Goal: Find specific page/section: Find specific page/section

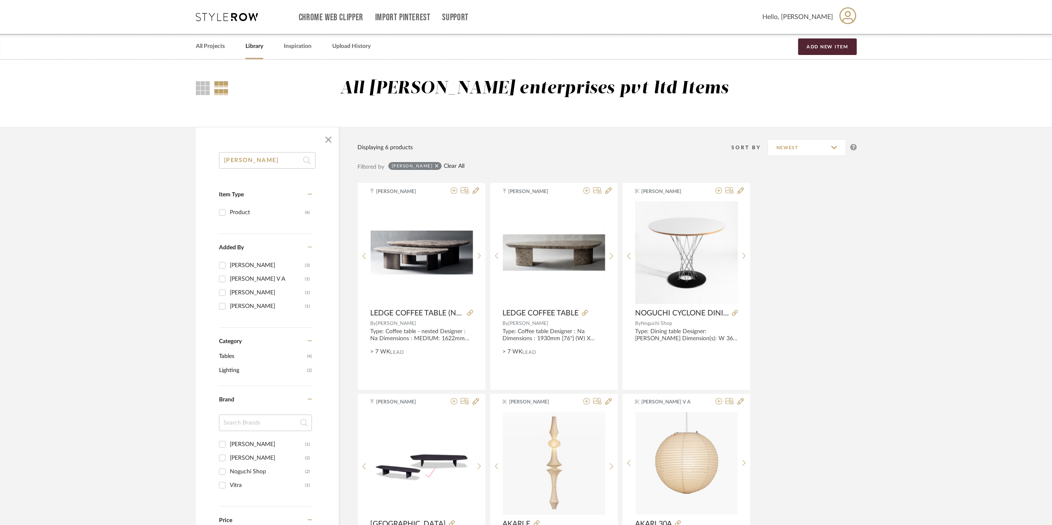
click at [444, 164] on link "Clear All" at bounding box center [454, 166] width 21 height 7
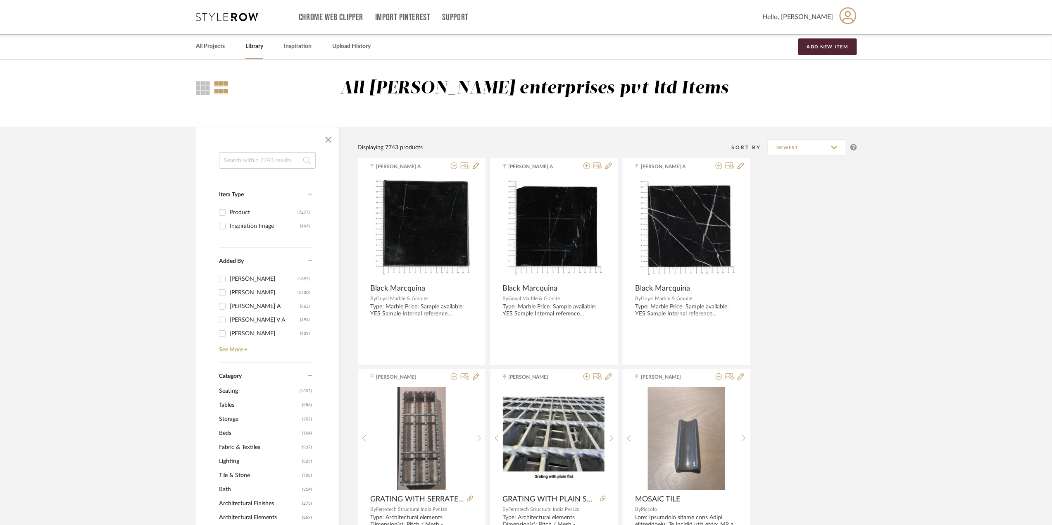
click at [235, 388] on span "Seating" at bounding box center [258, 391] width 78 height 14
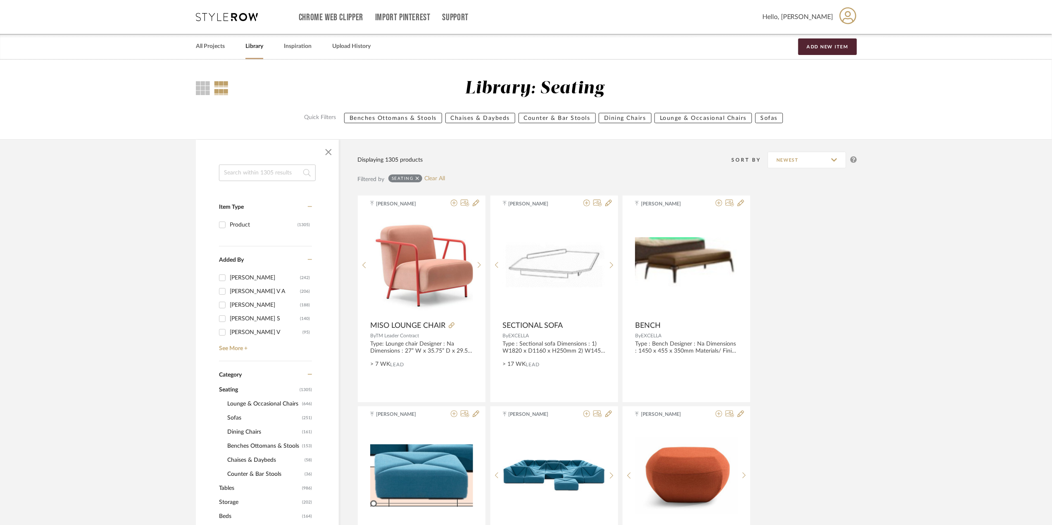
click at [253, 404] on span "Lounge & Occasional Chairs" at bounding box center [263, 404] width 73 height 14
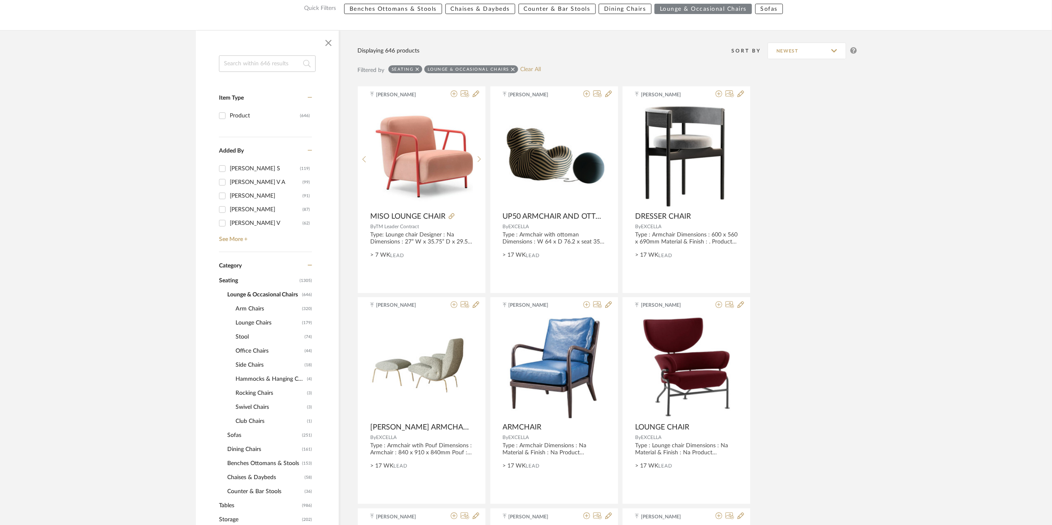
scroll to position [110, 0]
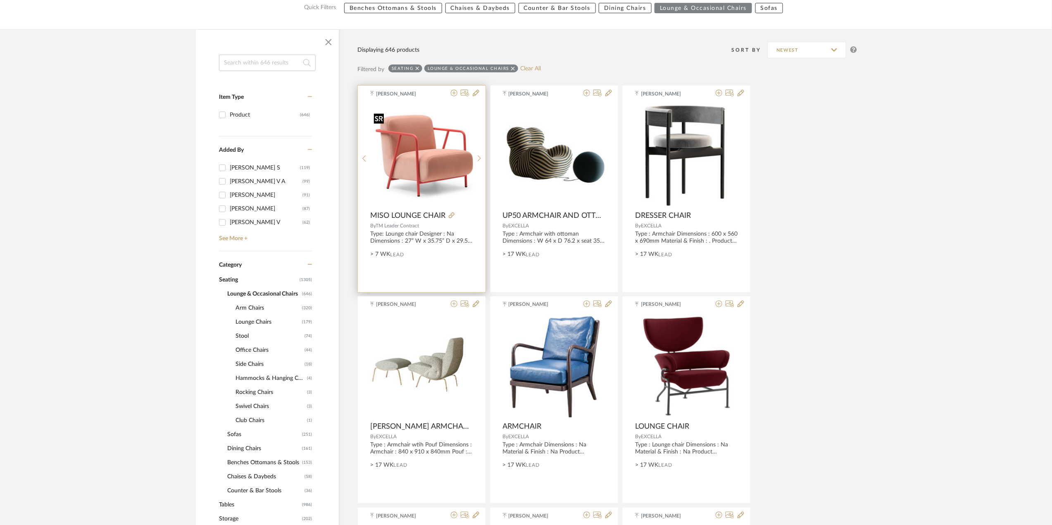
click at [439, 188] on img "0" at bounding box center [422, 154] width 102 height 91
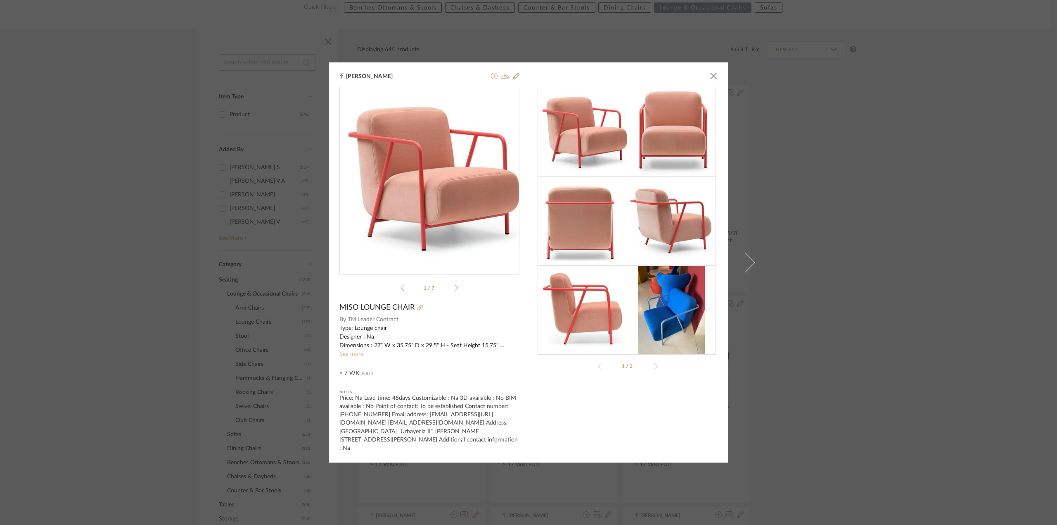
click at [349, 357] on link "See more" at bounding box center [352, 354] width 24 height 6
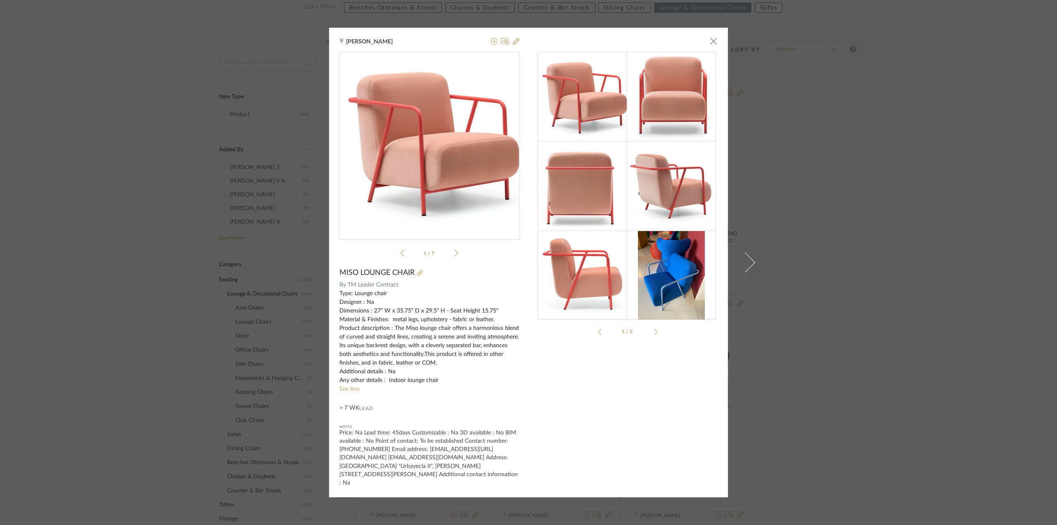
click at [647, 334] on div "1/2" at bounding box center [628, 331] width 58 height 7
click at [651, 334] on div at bounding box center [654, 331] width 7 height 7
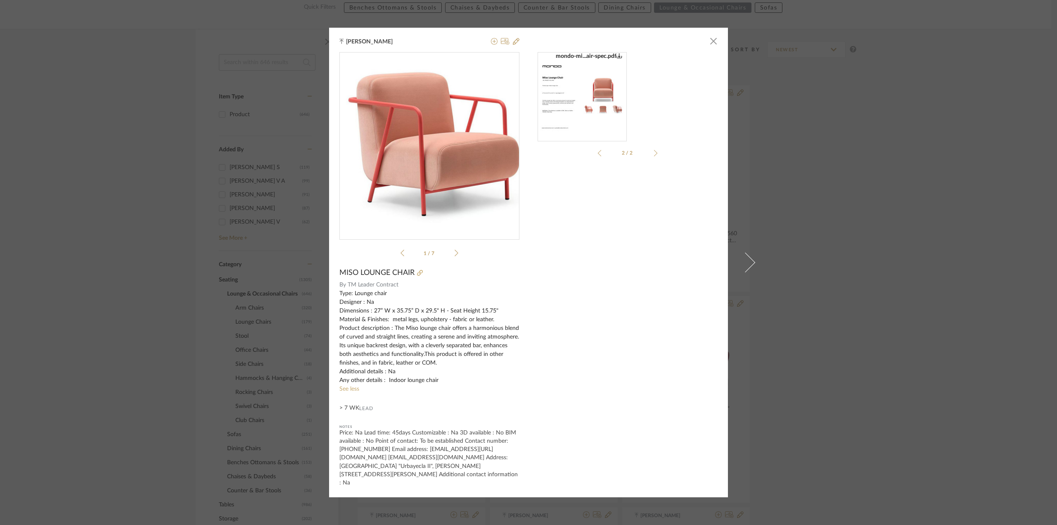
click at [830, 339] on div "[PERSON_NAME] × mondo-mi...air-spec.pdf mondo-mi...air-spec.pdf 1 / 7 MISO LOUN…" at bounding box center [528, 262] width 1057 height 525
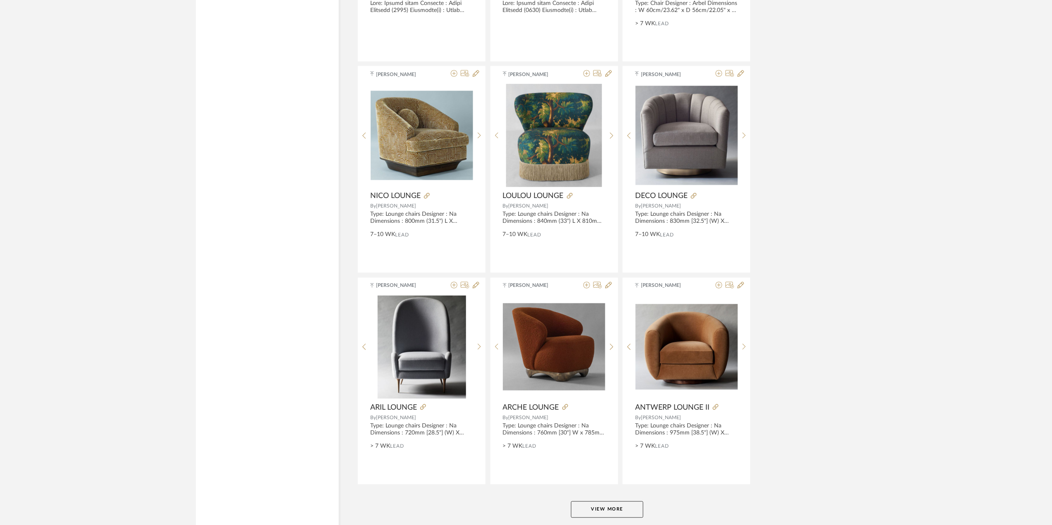
scroll to position [2258, 0]
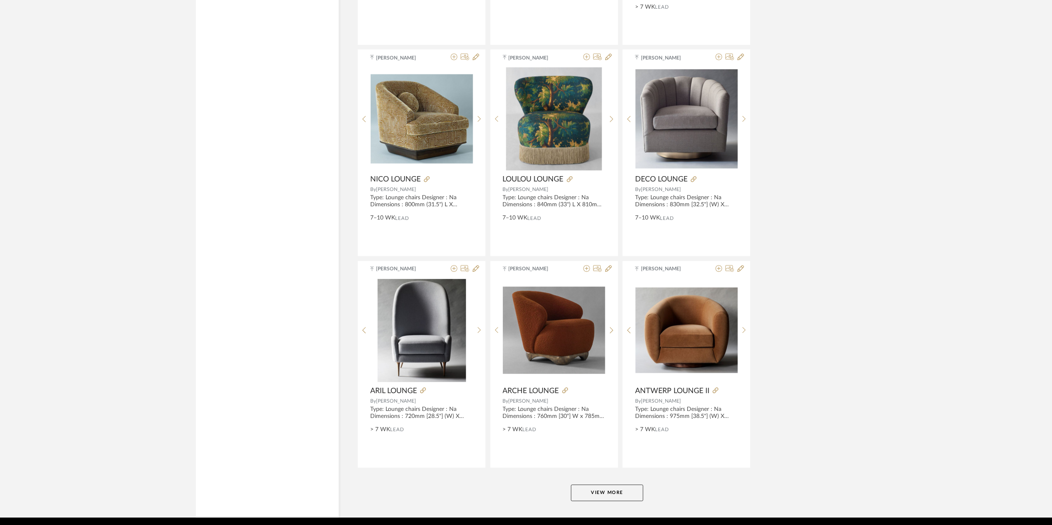
click at [575, 495] on button "View More" at bounding box center [607, 493] width 72 height 17
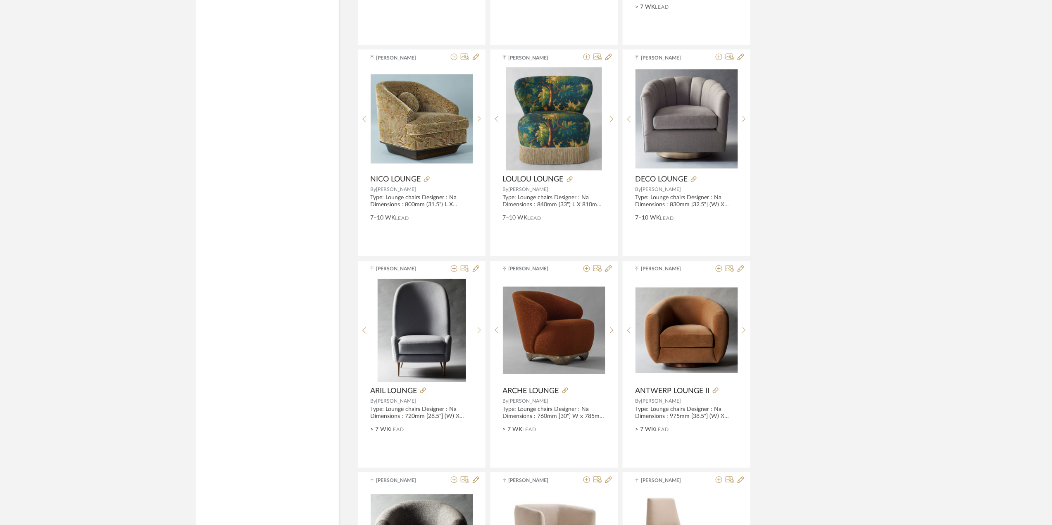
scroll to position [2478, 0]
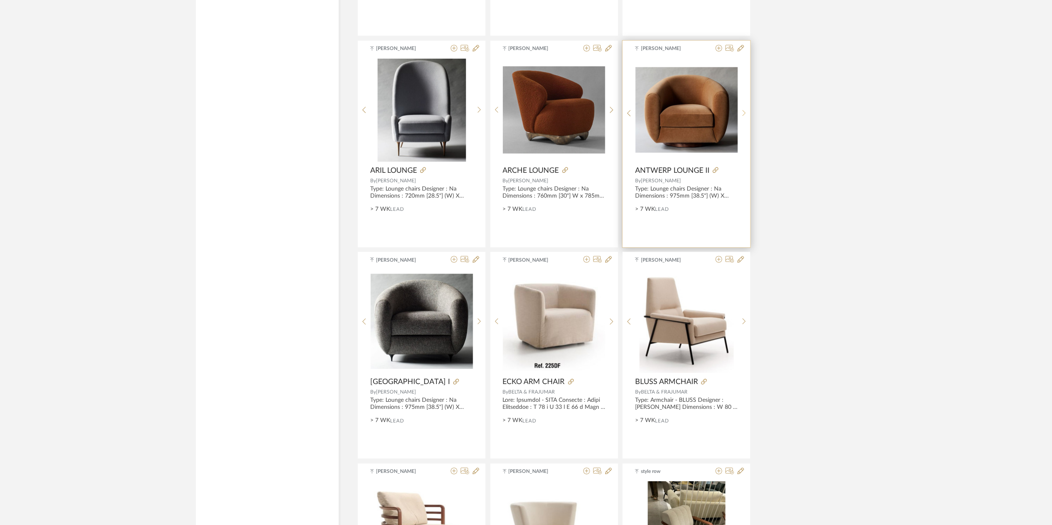
click at [743, 111] on div at bounding box center [744, 113] width 13 height 110
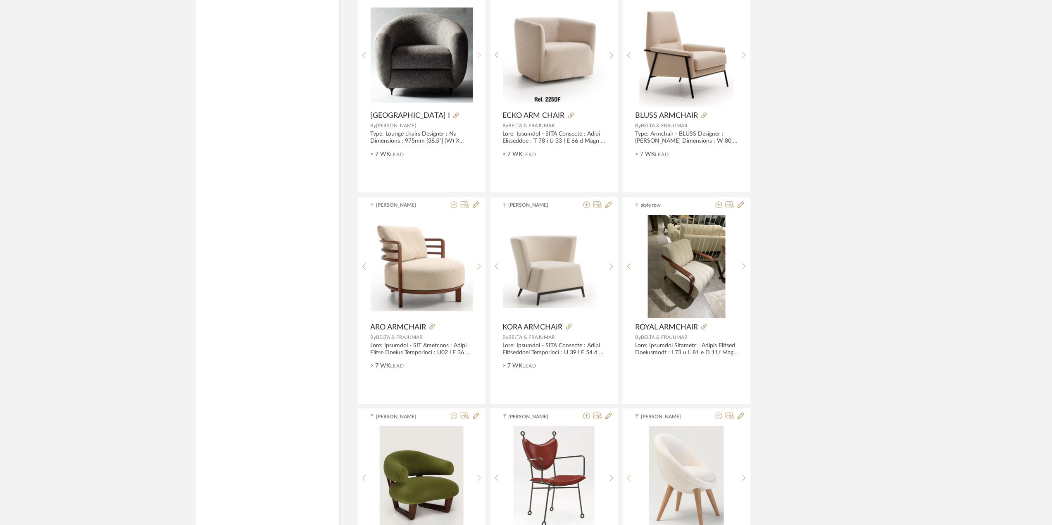
scroll to position [2753, 0]
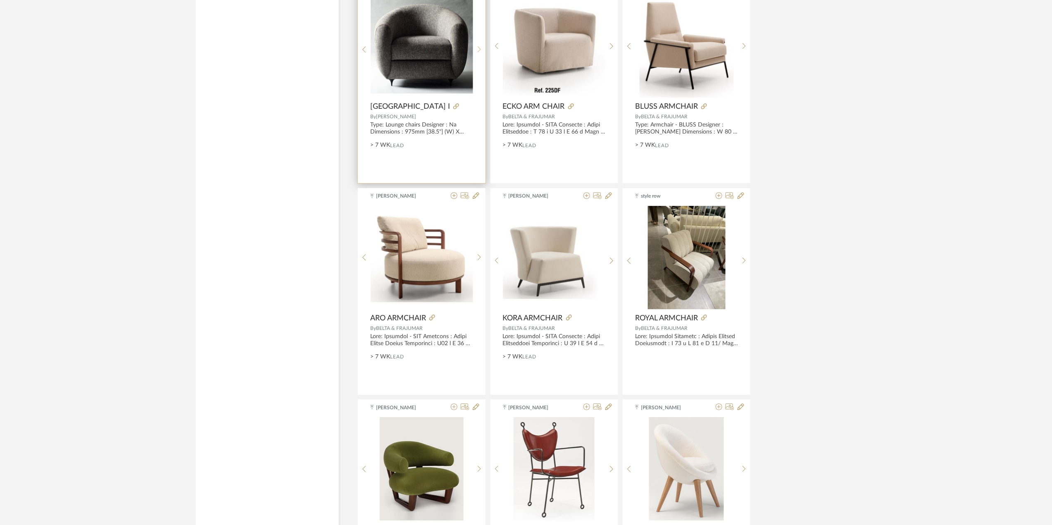
click at [475, 45] on div at bounding box center [479, 49] width 13 height 110
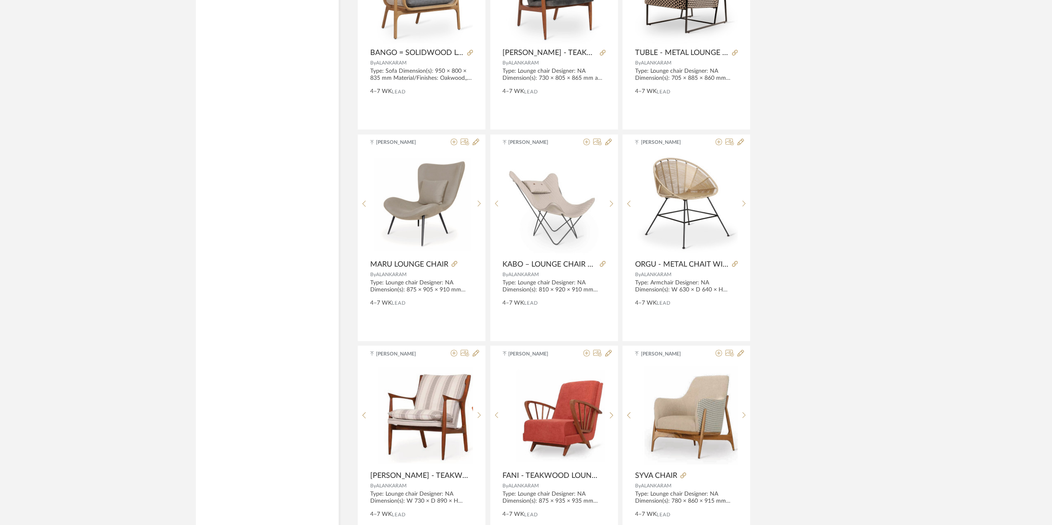
scroll to position [4185, 0]
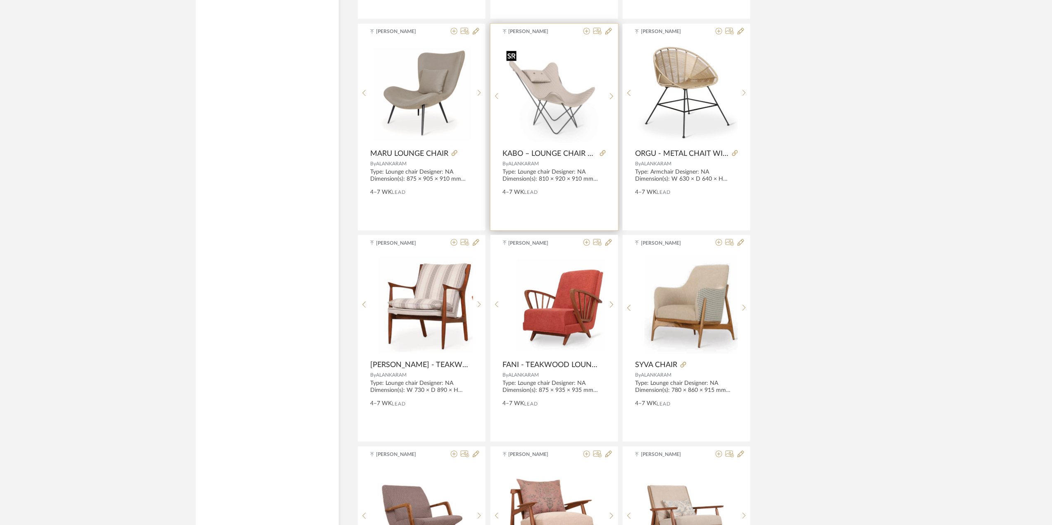
click at [556, 105] on img "0" at bounding box center [554, 93] width 102 height 102
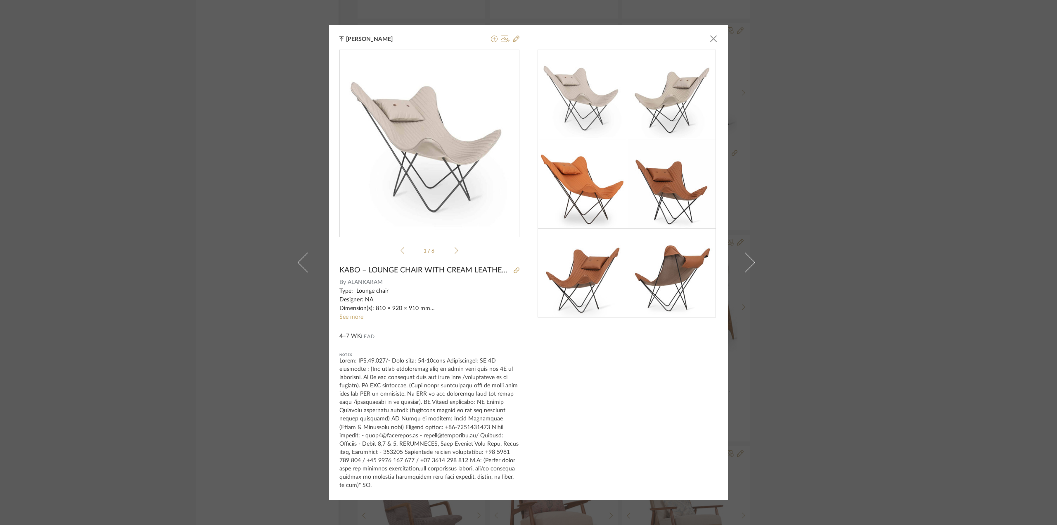
click at [863, 312] on div "[PERSON_NAME] × 1 / 6 KABO – LOUNGE CHAIR WITH CREAM LEATHER AND METAL BASE By …" at bounding box center [528, 262] width 1057 height 525
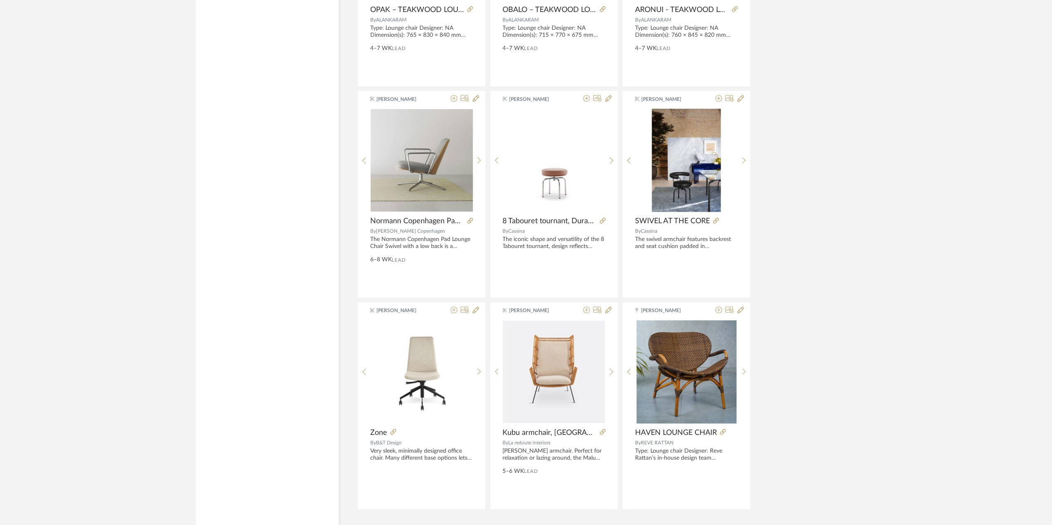
scroll to position [4830, 0]
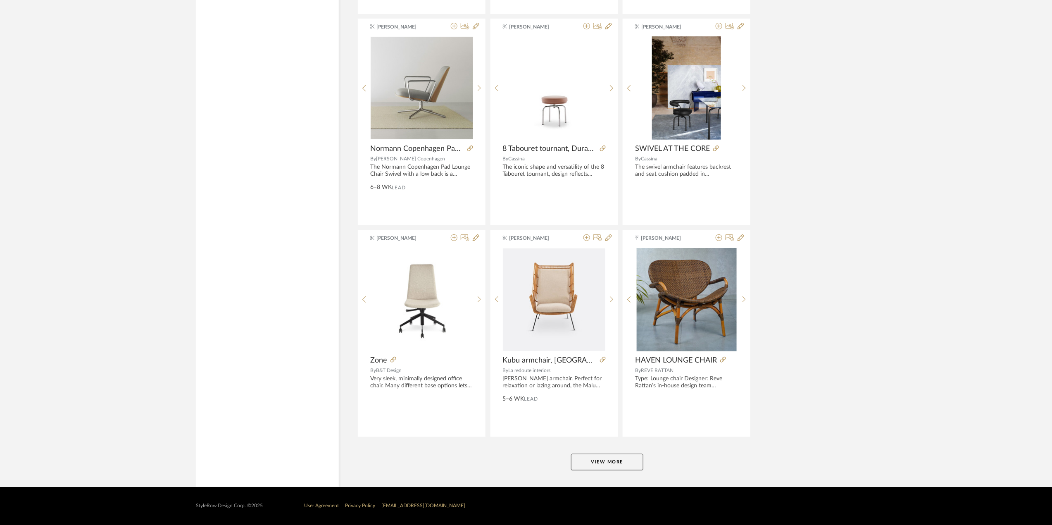
click at [627, 461] on button "View More" at bounding box center [607, 462] width 72 height 17
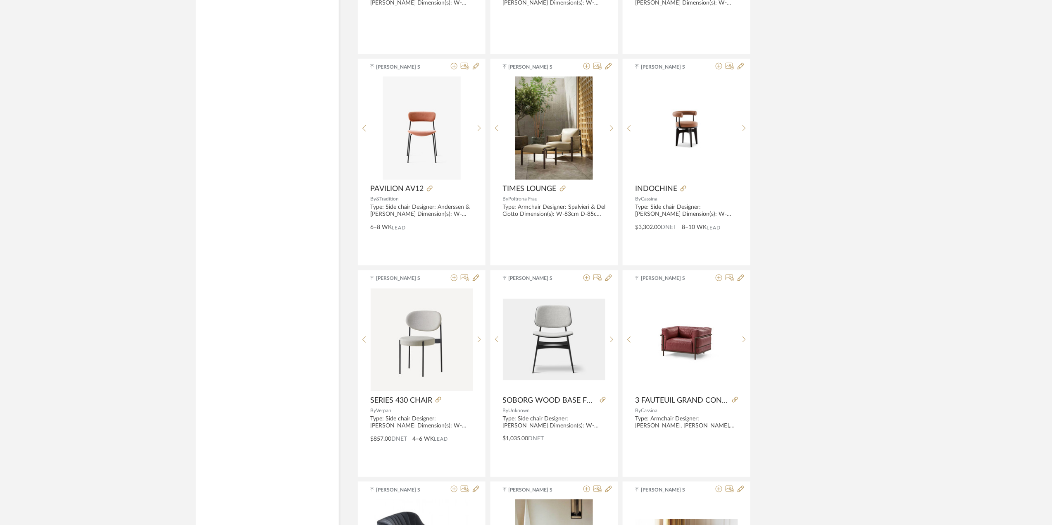
scroll to position [6482, 0]
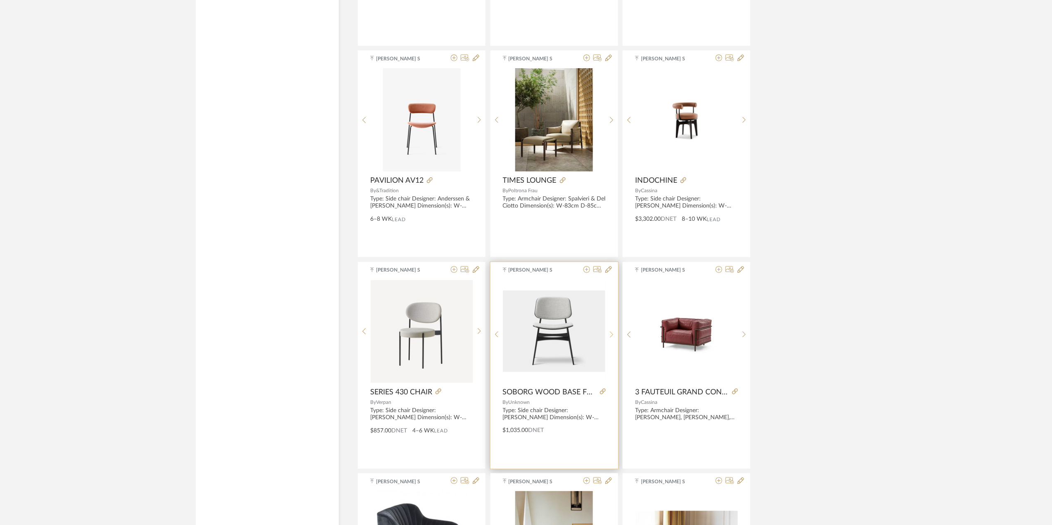
click at [612, 338] on icon at bounding box center [612, 334] width 4 height 7
click at [602, 394] on icon at bounding box center [603, 391] width 6 height 6
click at [606, 273] on icon at bounding box center [608, 269] width 7 height 7
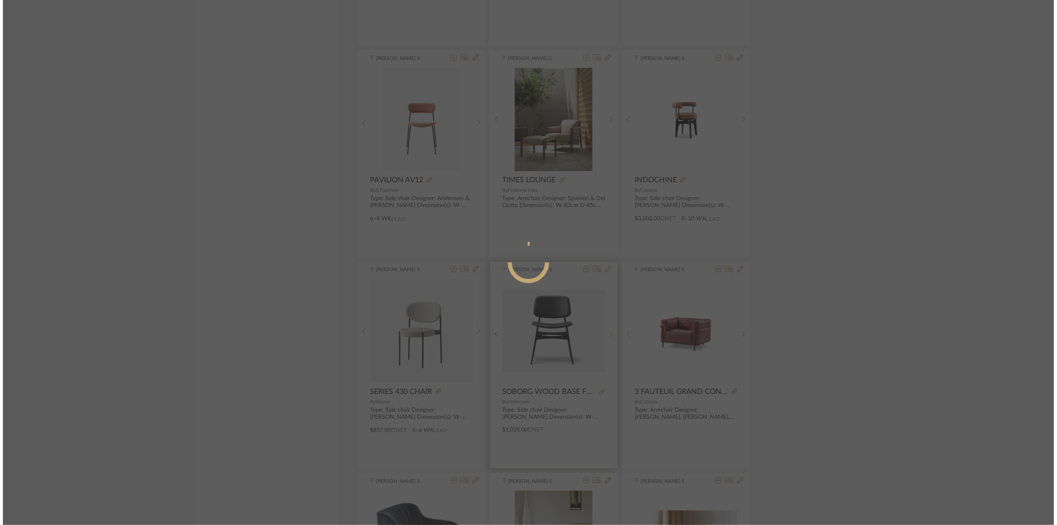
scroll to position [0, 0]
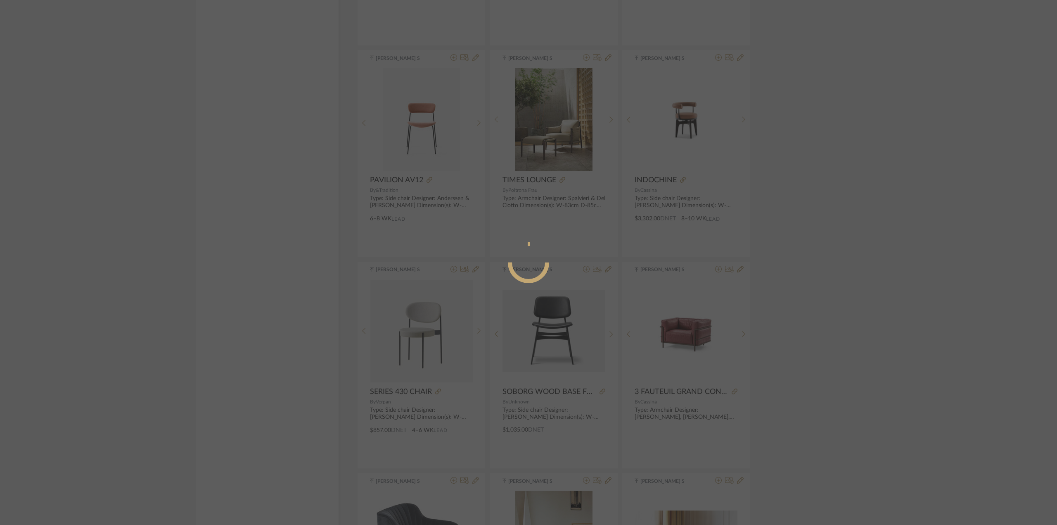
radio input "true"
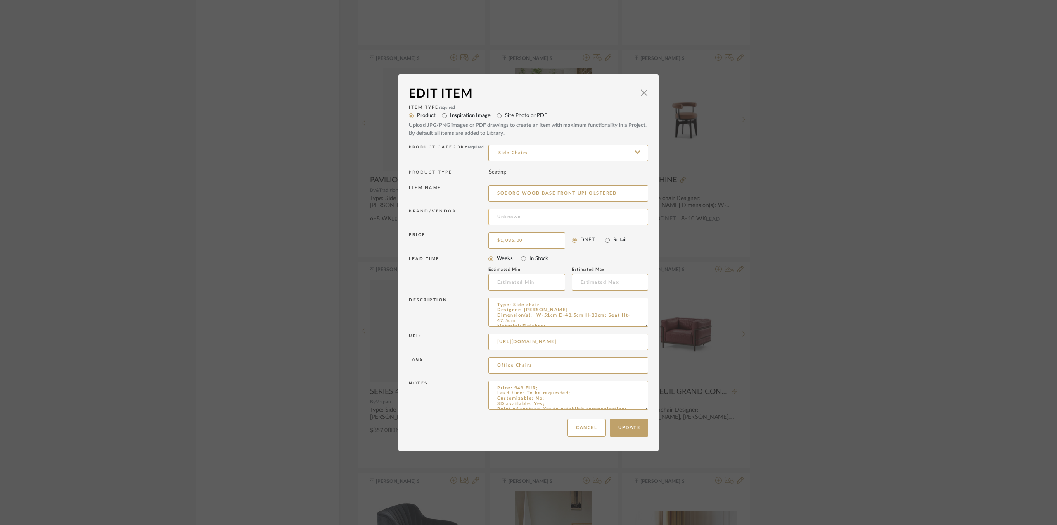
click at [518, 214] on input at bounding box center [569, 217] width 160 height 17
click at [543, 259] on span "FREDERICIA" at bounding box center [569, 259] width 135 height 7
type input "FREDERICIA"
click at [625, 430] on button "Update" at bounding box center [629, 427] width 38 height 18
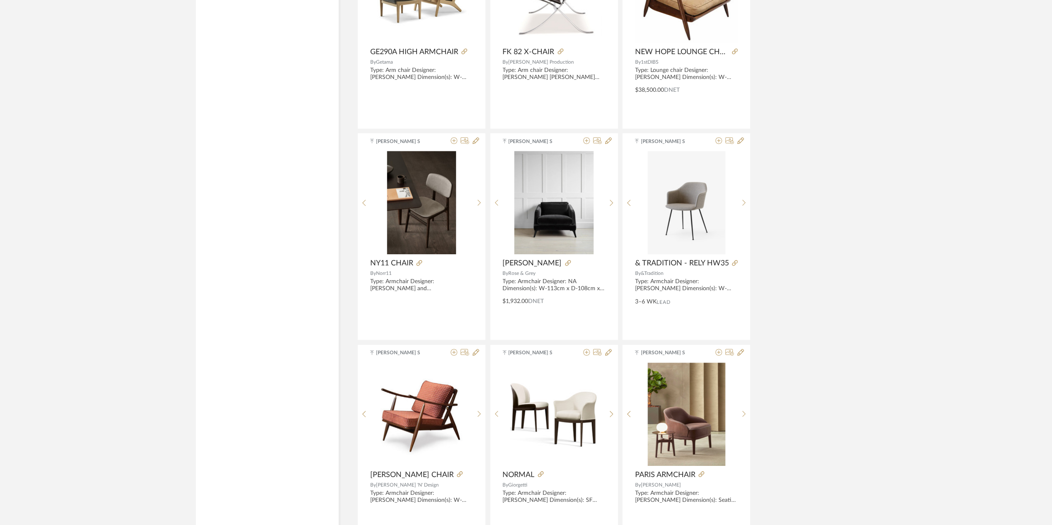
scroll to position [7253, 0]
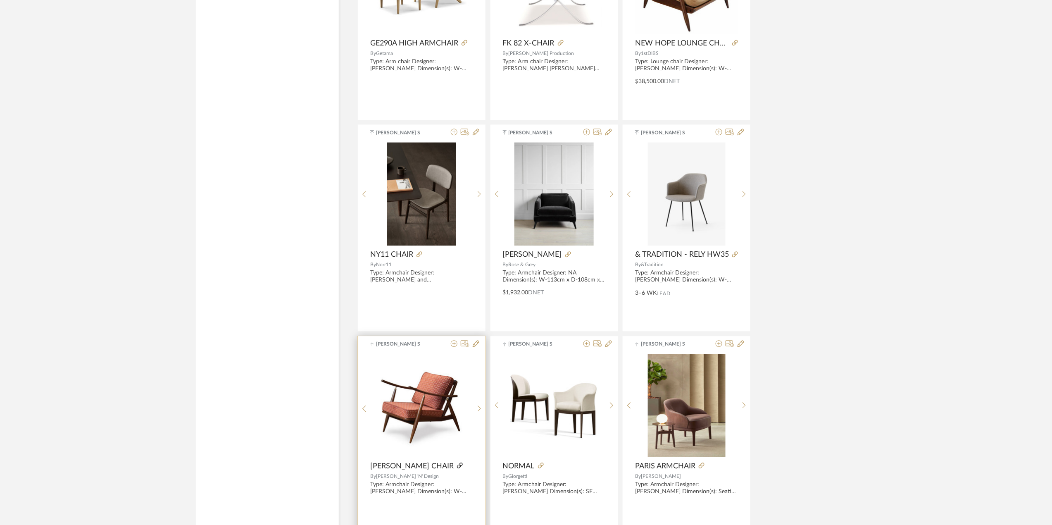
click at [457, 468] on icon at bounding box center [460, 465] width 6 height 6
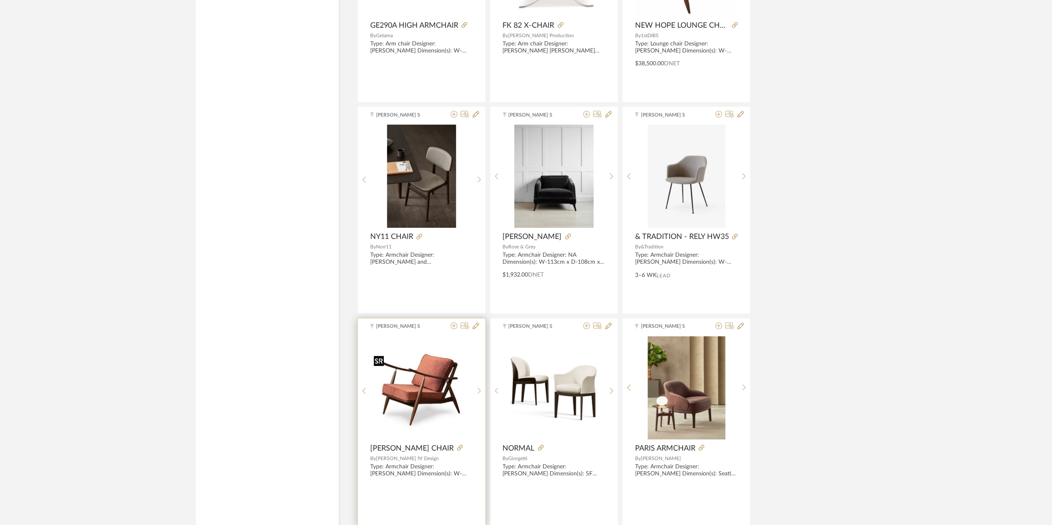
scroll to position [7364, 0]
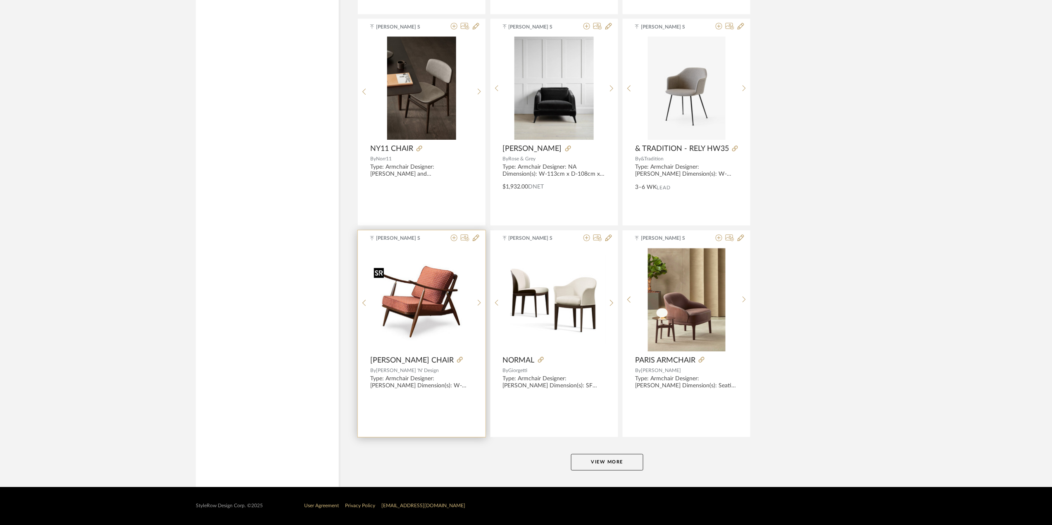
click at [427, 315] on img "0" at bounding box center [422, 299] width 102 height 90
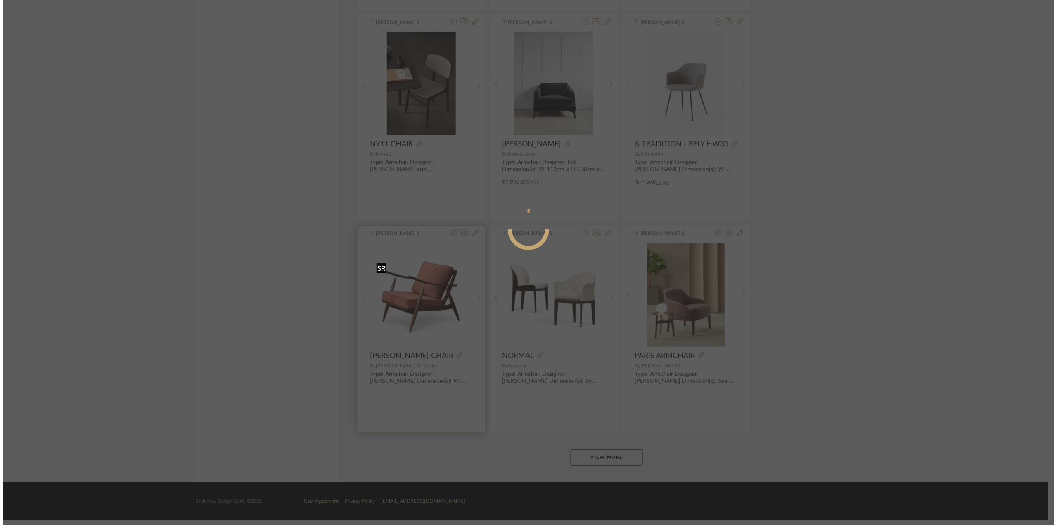
scroll to position [0, 0]
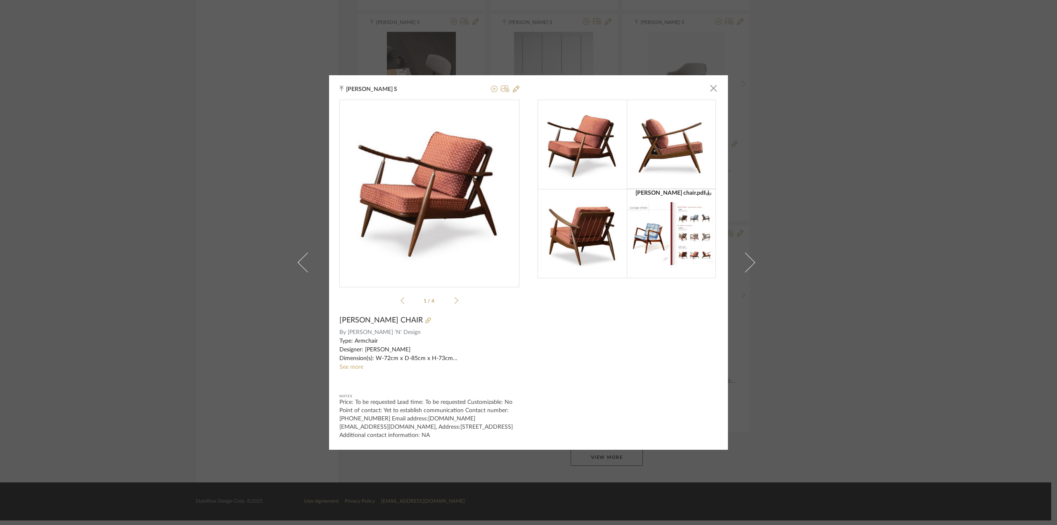
click at [655, 242] on img at bounding box center [671, 233] width 89 height 69
click at [162, 283] on div "[PERSON_NAME] S × [PERSON_NAME] chair.pdf [PERSON_NAME] chair.pdf 1 / 4 [PERSON…" at bounding box center [528, 262] width 1057 height 525
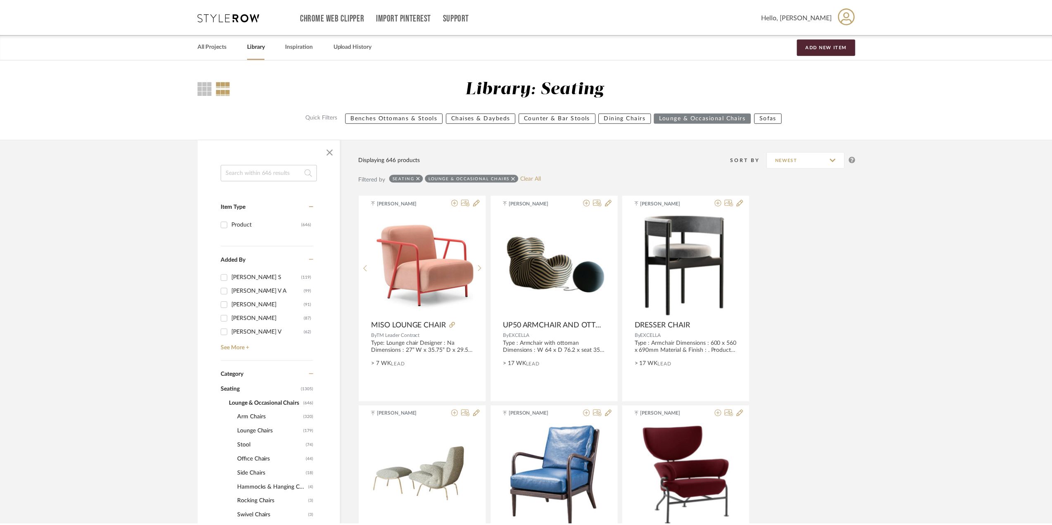
scroll to position [7364, 0]
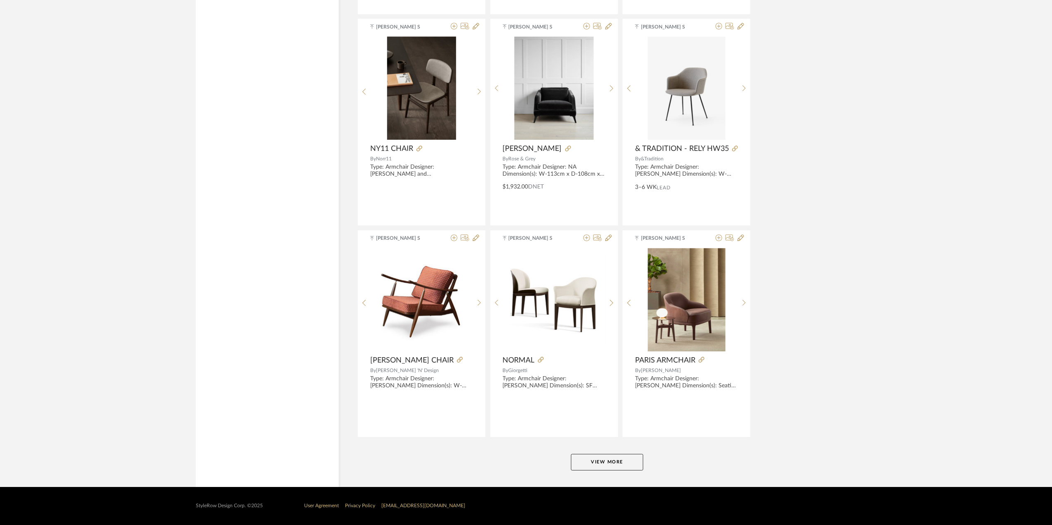
click at [589, 463] on button "View More" at bounding box center [607, 462] width 72 height 17
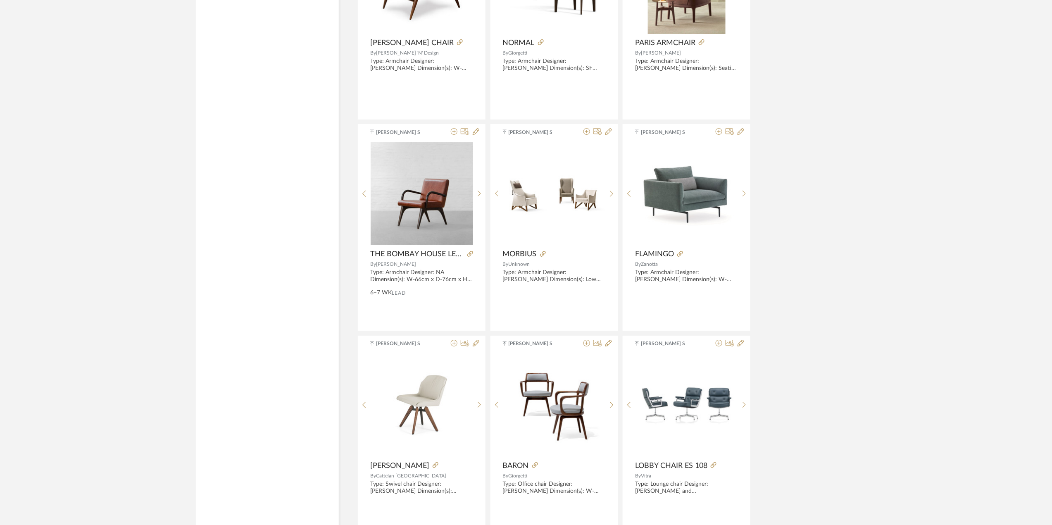
scroll to position [7694, 0]
